Goal: Navigation & Orientation: Find specific page/section

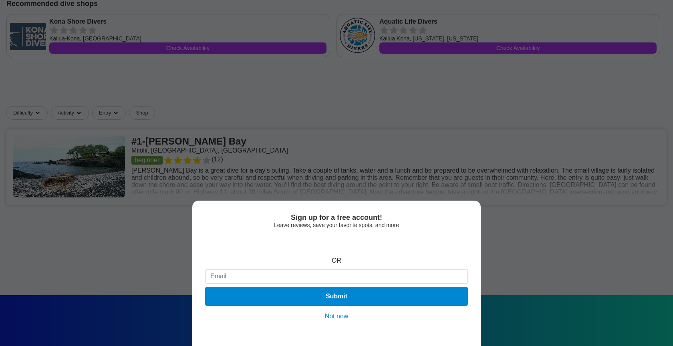
scroll to position [235, 0]
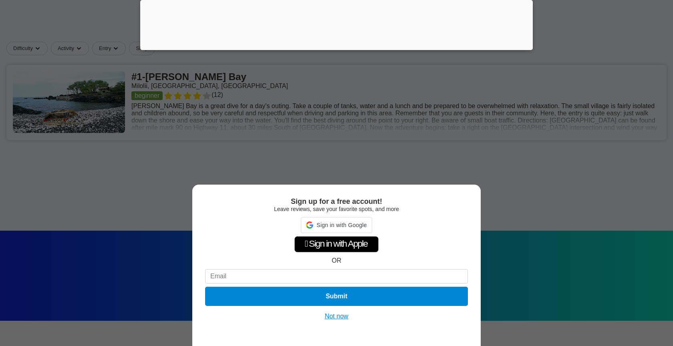
click at [335, 318] on button "Not now" at bounding box center [337, 317] width 28 height 8
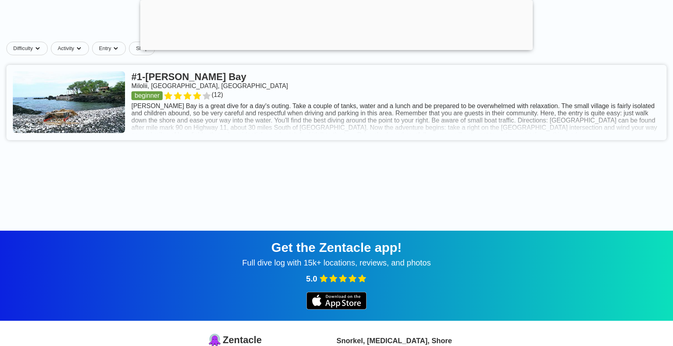
click at [443, 125] on link at bounding box center [336, 102] width 661 height 75
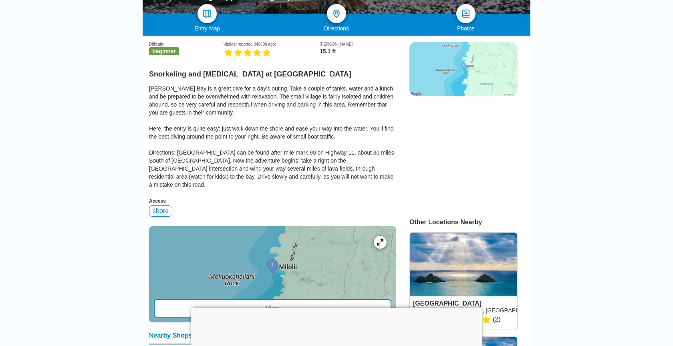
scroll to position [177, 0]
